Goal: Transaction & Acquisition: Subscribe to service/newsletter

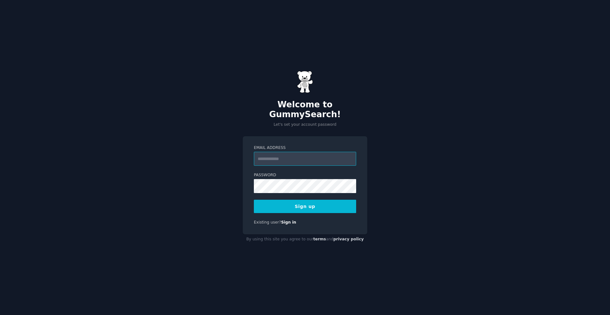
click at [264, 155] on input "Email Address" at bounding box center [305, 159] width 102 height 14
type input "**********"
click at [288, 200] on button "Sign up" at bounding box center [305, 206] width 102 height 13
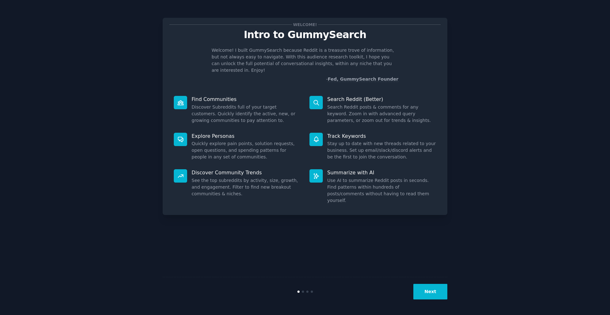
click at [427, 285] on button "Next" at bounding box center [430, 292] width 34 height 16
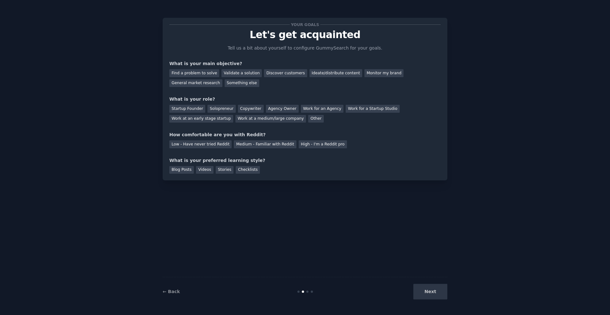
click at [177, 295] on div "← Back" at bounding box center [210, 291] width 95 height 7
click at [176, 292] on link "← Back" at bounding box center [171, 291] width 17 height 5
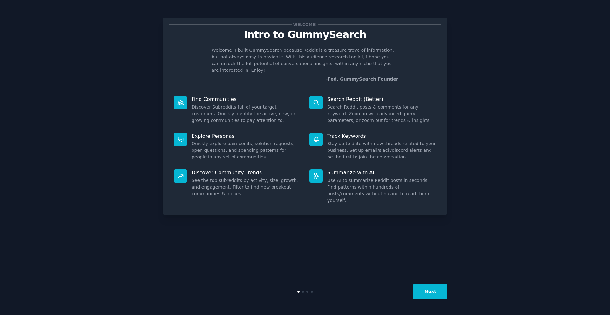
click at [424, 293] on button "Next" at bounding box center [430, 292] width 34 height 16
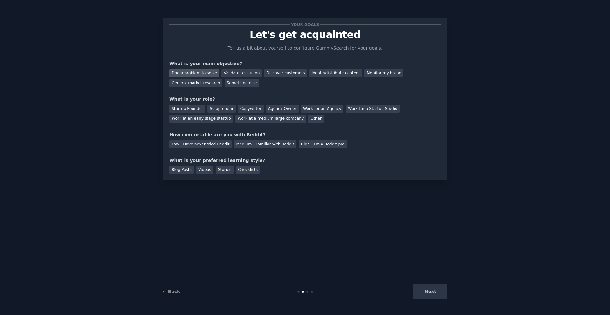
click at [197, 72] on div "Find a problem to solve" at bounding box center [194, 73] width 50 height 8
click at [220, 106] on div "Solopreneur" at bounding box center [221, 109] width 28 height 8
click at [279, 144] on div "Medium - Familiar with Reddit" at bounding box center [265, 144] width 62 height 8
click at [188, 171] on div "Blog Posts" at bounding box center [181, 170] width 24 height 8
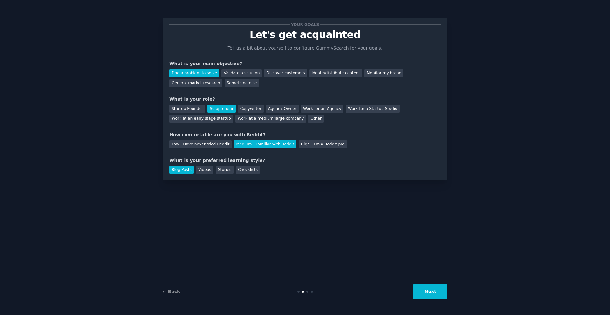
click at [207, 165] on div "Blog Posts Videos Stories Checklists" at bounding box center [304, 169] width 271 height 10
click at [208, 168] on div "Videos" at bounding box center [204, 170] width 17 height 8
click at [186, 171] on div "Blog Posts" at bounding box center [181, 170] width 24 height 8
click at [197, 171] on div "Videos" at bounding box center [204, 170] width 17 height 8
click at [426, 294] on button "Next" at bounding box center [430, 292] width 34 height 16
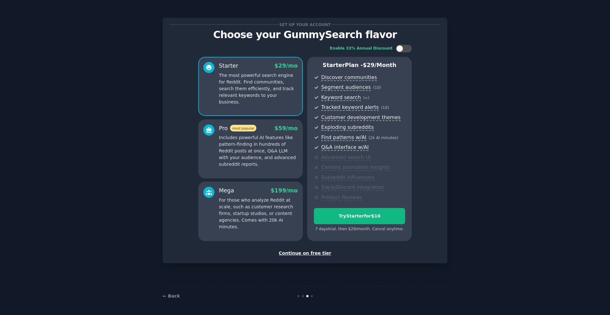
click at [309, 252] on div "Continue on free tier" at bounding box center [304, 253] width 271 height 7
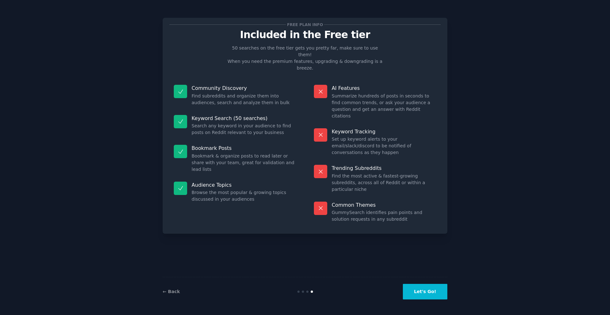
click at [438, 300] on div "← Back Let's Go!" at bounding box center [305, 291] width 285 height 29
click at [421, 292] on button "Let's Go!" at bounding box center [425, 292] width 44 height 16
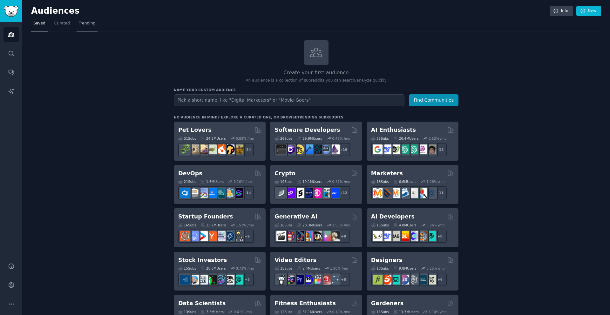
click at [84, 23] on span "Trending" at bounding box center [87, 24] width 17 height 6
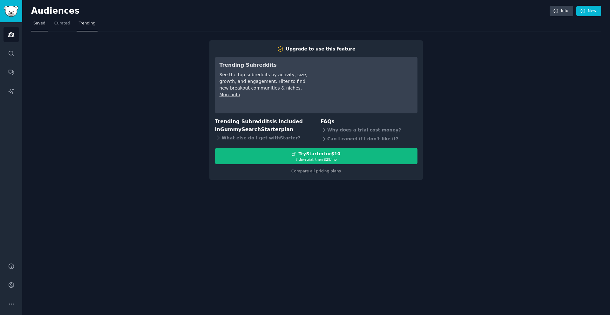
click at [41, 25] on span "Saved" at bounding box center [39, 24] width 12 height 6
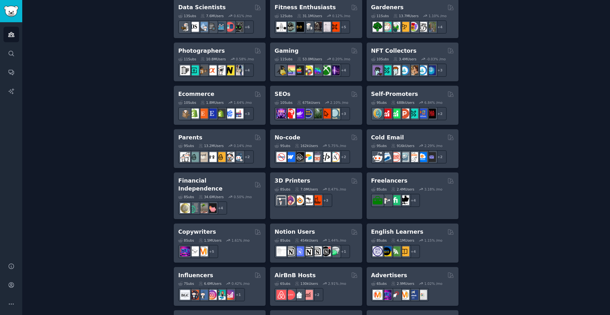
scroll to position [297, 0]
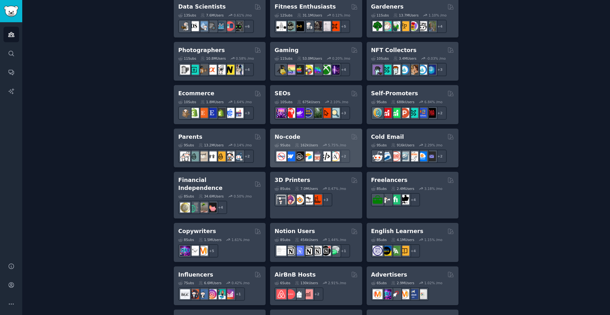
click at [310, 138] on div "No-code" at bounding box center [315, 137] width 83 height 8
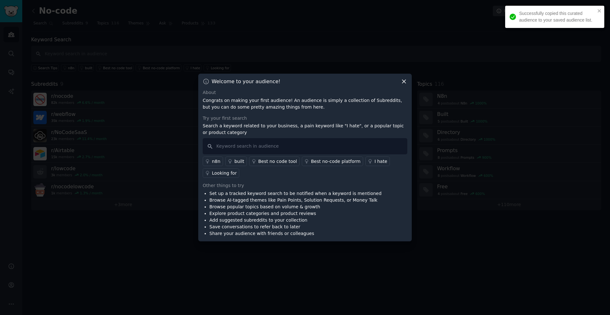
click at [404, 79] on icon at bounding box center [404, 81] width 7 height 7
